Goal: Task Accomplishment & Management: Use online tool/utility

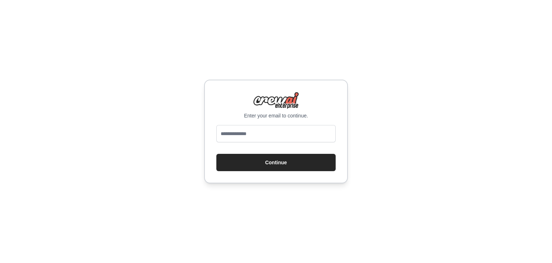
click at [249, 130] on input "email" at bounding box center [276, 133] width 119 height 17
type input "**********"
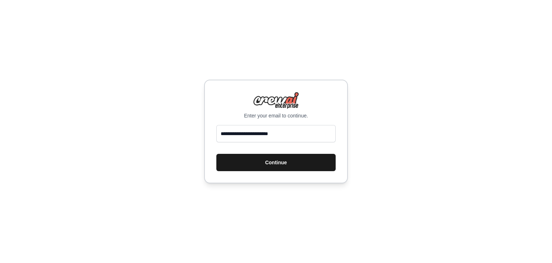
click at [288, 164] on button "Continue" at bounding box center [276, 162] width 119 height 17
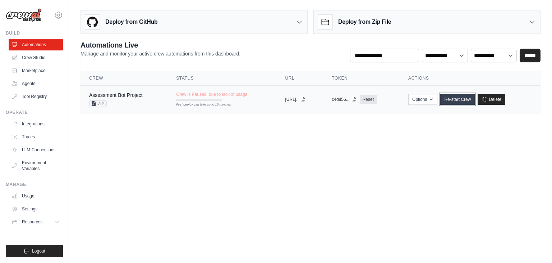
click at [463, 101] on link "Re-start Crew" at bounding box center [458, 99] width 35 height 11
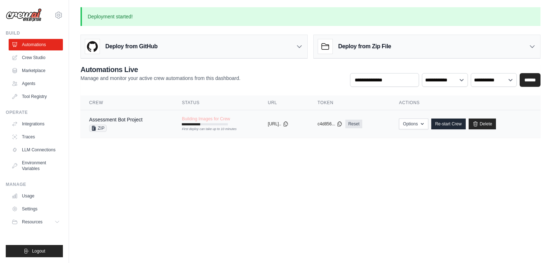
click at [128, 116] on div "Assessment Bot Project" at bounding box center [116, 119] width 54 height 7
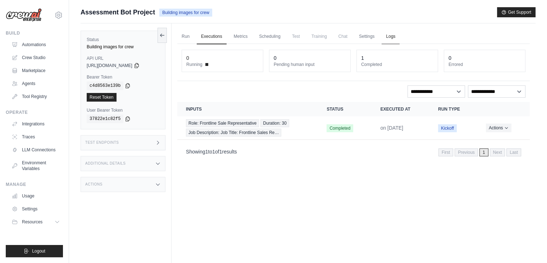
click at [400, 39] on link "Logs" at bounding box center [391, 36] width 18 height 15
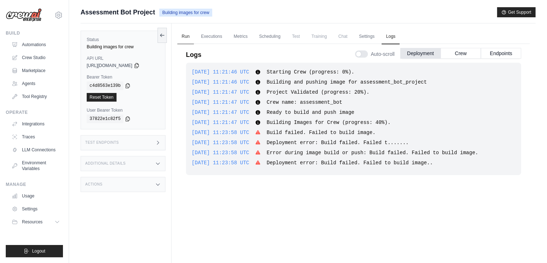
click at [183, 34] on link "Run" at bounding box center [185, 36] width 17 height 15
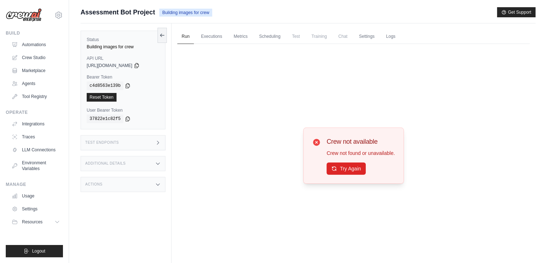
scroll to position [30, 0]
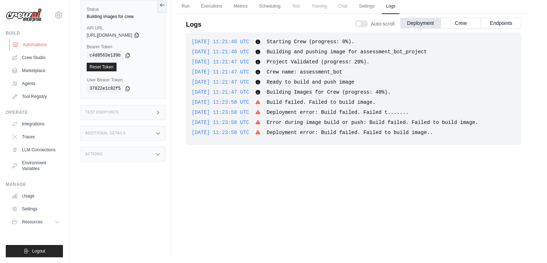
click at [33, 46] on link "Automations" at bounding box center [36, 45] width 54 height 12
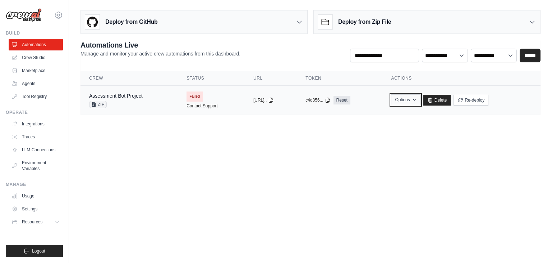
click at [416, 99] on icon "button" at bounding box center [414, 100] width 3 height 2
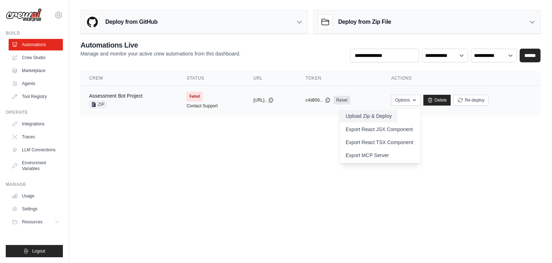
click at [395, 118] on button "Upload Zip & Deploy" at bounding box center [369, 115] width 58 height 13
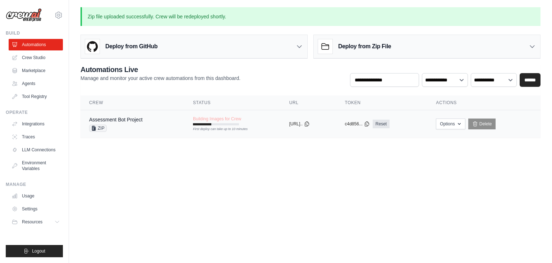
click at [147, 124] on div "Assessment Bot Project ZIP" at bounding box center [132, 124] width 87 height 16
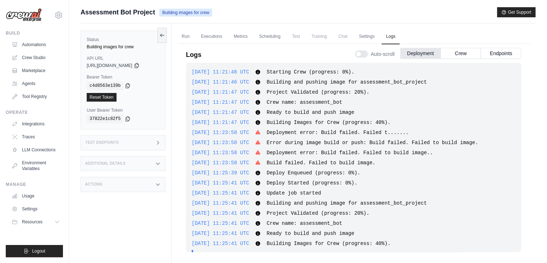
scroll to position [11, 0]
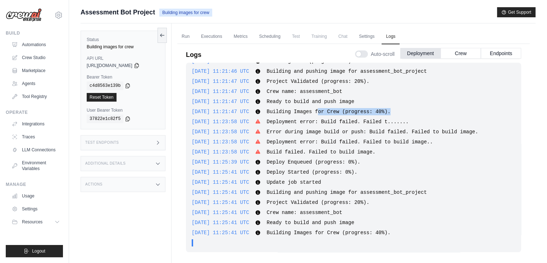
drag, startPoint x: 385, startPoint y: 111, endPoint x: 320, endPoint y: 109, distance: 65.1
click at [320, 109] on span "Building Images for Crew (progress: 40%)." at bounding box center [328, 112] width 124 height 6
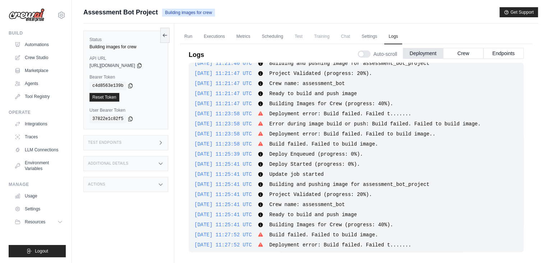
scroll to position [34, 0]
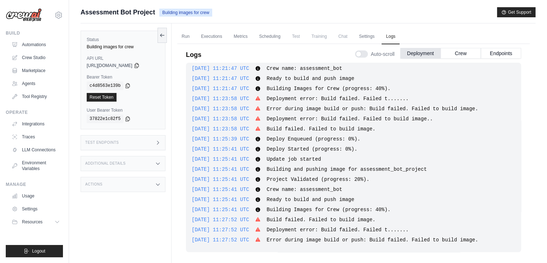
click at [99, 8] on span "Assessment Bot Project" at bounding box center [118, 12] width 74 height 10
click at [32, 15] on img at bounding box center [24, 15] width 36 height 14
click at [30, 41] on link "Automations" at bounding box center [36, 45] width 54 height 12
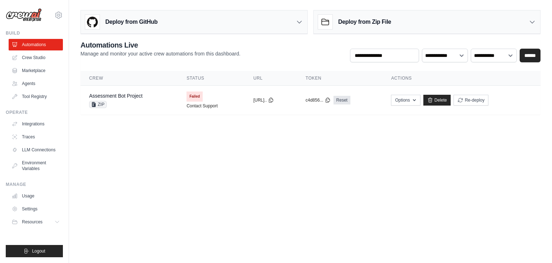
click at [367, 18] on h3 "Deploy from Zip File" at bounding box center [364, 22] width 53 height 9
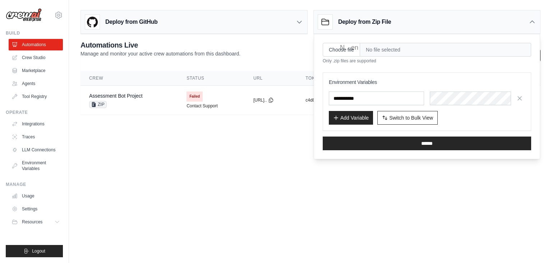
click at [388, 49] on span "No file selected" at bounding box center [445, 50] width 171 height 14
click at [351, 51] on input "Choose file" at bounding box center [341, 50] width 37 height 14
type input "**********"
click at [369, 105] on div "Environment Variables Add Variable Switch to Bulk View Switch to Table View" at bounding box center [427, 101] width 196 height 46
click at [370, 97] on input "text" at bounding box center [376, 98] width 95 height 14
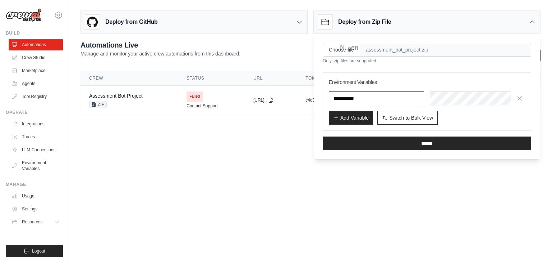
type input "**********"
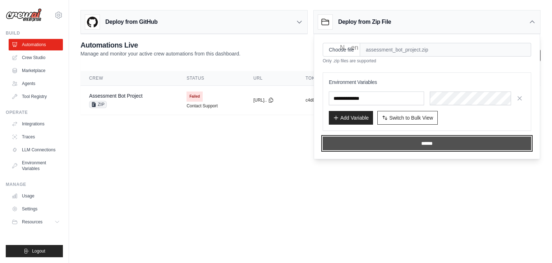
click at [431, 144] on input "******" at bounding box center [427, 143] width 209 height 14
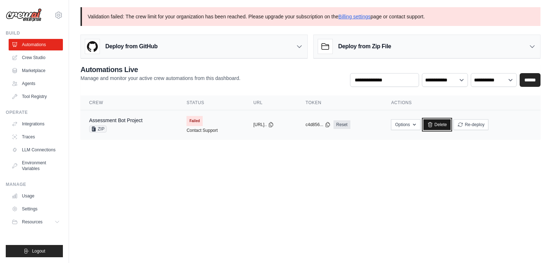
click at [451, 124] on link "Delete" at bounding box center [438, 124] width 28 height 11
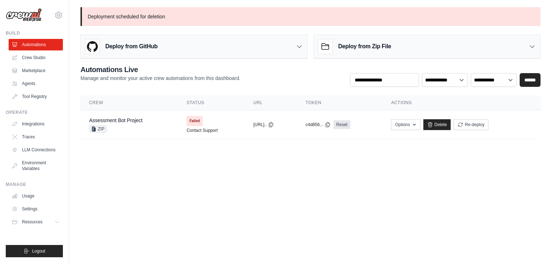
click at [358, 50] on h3 "Deploy from Zip File" at bounding box center [364, 46] width 53 height 9
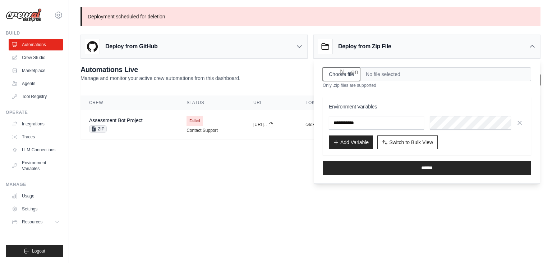
click at [343, 71] on input "Choose file" at bounding box center [341, 74] width 37 height 14
type input "**********"
click at [372, 124] on input "text" at bounding box center [376, 123] width 95 height 14
type input "**********"
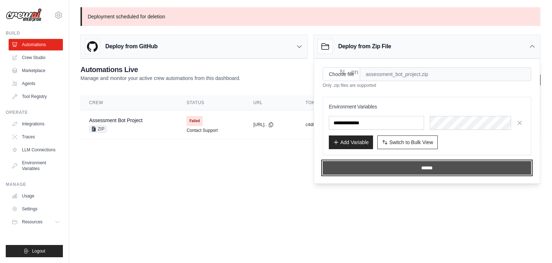
click at [450, 167] on input "******" at bounding box center [427, 168] width 209 height 14
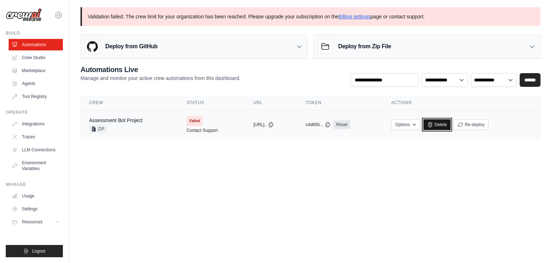
click at [451, 125] on link "Delete" at bounding box center [438, 124] width 28 height 11
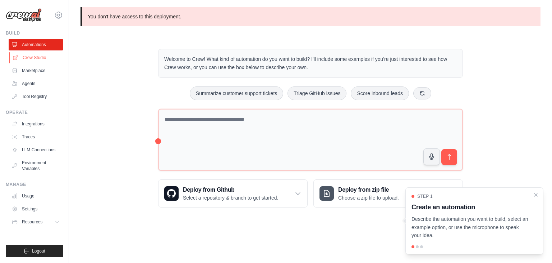
click at [43, 55] on link "Crew Studio" at bounding box center [36, 58] width 54 height 12
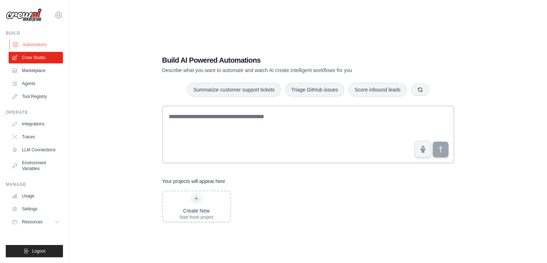
click at [27, 41] on link "Automations" at bounding box center [36, 45] width 54 height 12
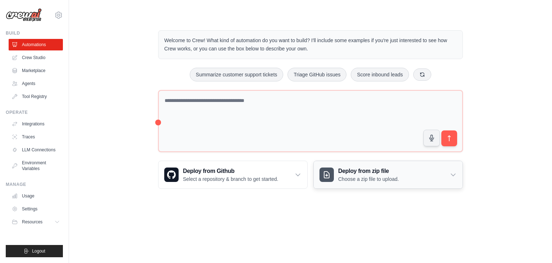
click at [368, 178] on p "Choose a zip file to upload." at bounding box center [368, 178] width 61 height 7
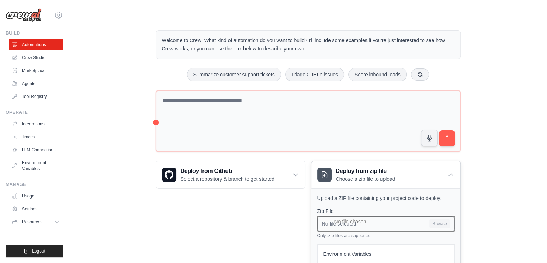
click at [332, 226] on input "No file selected Browse" at bounding box center [385, 223] width 137 height 15
type input "**********"
click at [473, 225] on p "Describe the automation you want to build, select an example option, or use the…" at bounding box center [465, 230] width 111 height 23
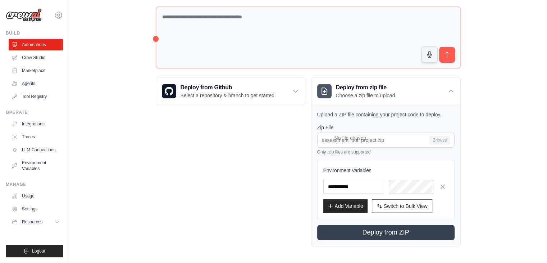
scroll to position [84, 0]
click at [338, 183] on input "text" at bounding box center [353, 186] width 60 height 14
type input "**********"
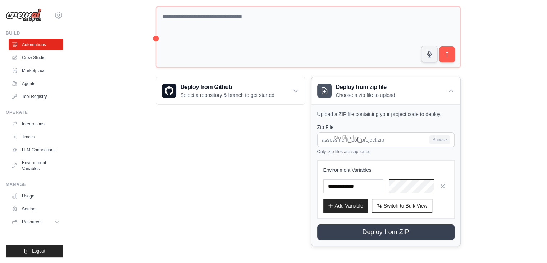
scroll to position [0, 418]
click at [406, 232] on div "Step 1 Create an automation Describe the automation you want to build, select a…" at bounding box center [469, 224] width 131 height 64
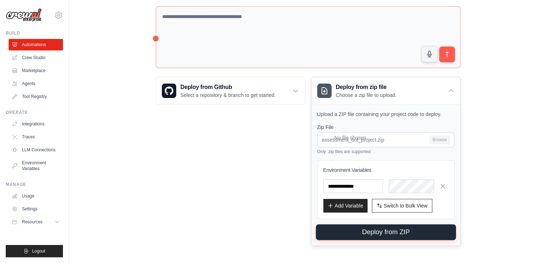
click at [388, 229] on button "Deploy from ZIP" at bounding box center [386, 232] width 140 height 16
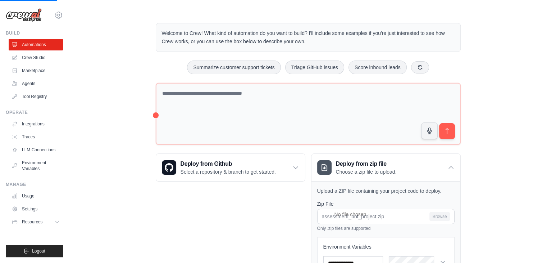
scroll to position [0, 0]
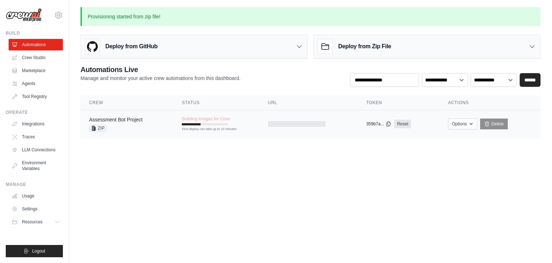
click at [143, 120] on link "Assessment Bot Project" at bounding box center [116, 120] width 54 height 6
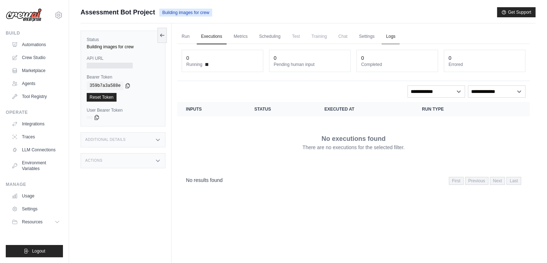
click at [400, 36] on link "Logs" at bounding box center [391, 36] width 18 height 15
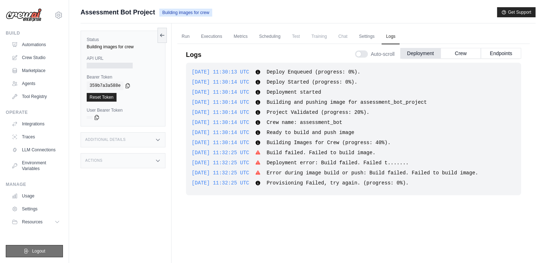
click at [37, 246] on button "Logout" at bounding box center [34, 251] width 57 height 12
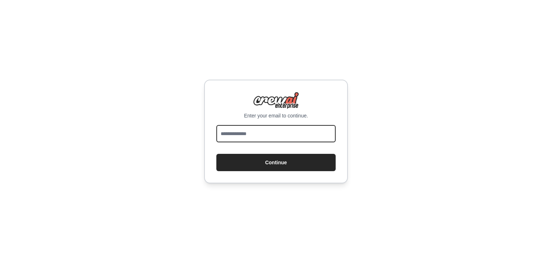
click at [252, 129] on input "email" at bounding box center [276, 133] width 119 height 17
type input "**********"
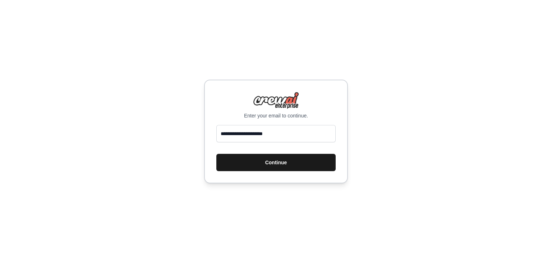
click at [246, 165] on button "Continue" at bounding box center [276, 162] width 119 height 17
